Goal: Download file/media

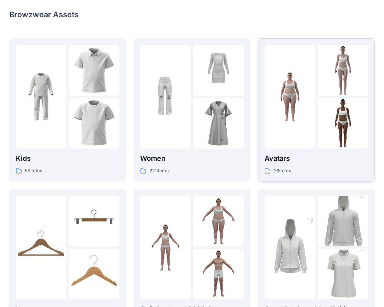
click at [286, 146] on div at bounding box center [290, 97] width 51 height 104
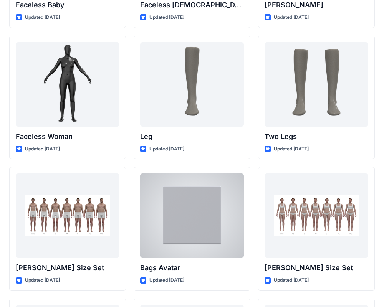
scroll to position [661, 0]
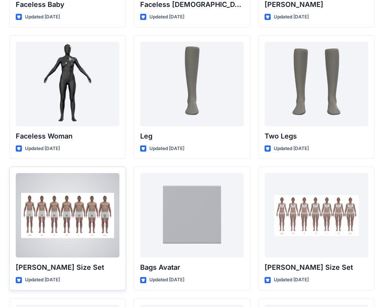
click at [68, 234] on div at bounding box center [68, 215] width 104 height 85
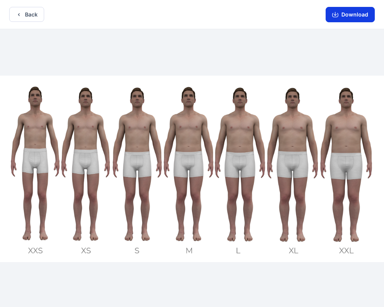
click at [348, 20] on button "Download" at bounding box center [350, 14] width 49 height 15
click at [353, 17] on button "Download" at bounding box center [350, 14] width 49 height 15
click at [361, 20] on button "Download" at bounding box center [350, 14] width 49 height 15
